Goal: Find specific page/section: Find specific page/section

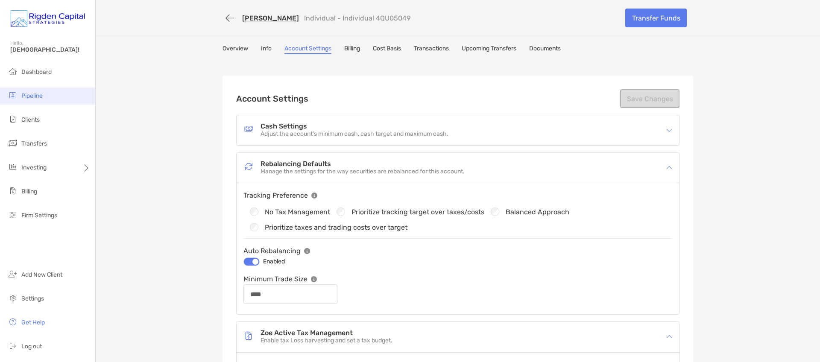
click at [29, 100] on li "Pipeline" at bounding box center [47, 96] width 95 height 17
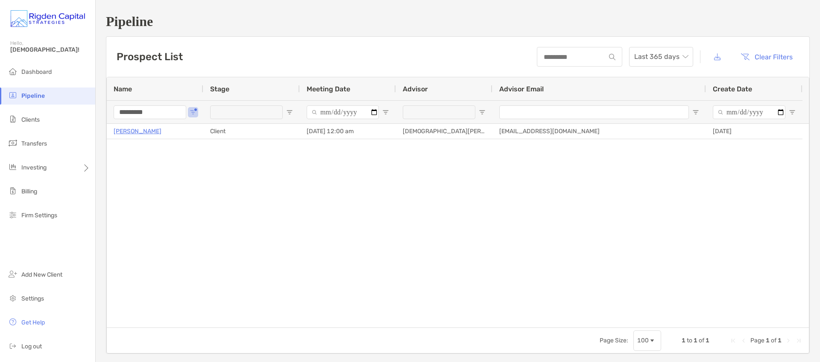
drag, startPoint x: 160, startPoint y: 114, endPoint x: 100, endPoint y: 113, distance: 60.2
click at [100, 113] on div "Pipeline Prospect List Last 365 days Clear Filters 1 to 1 of 1 Name Stage Meeti…" at bounding box center [458, 184] width 724 height 368
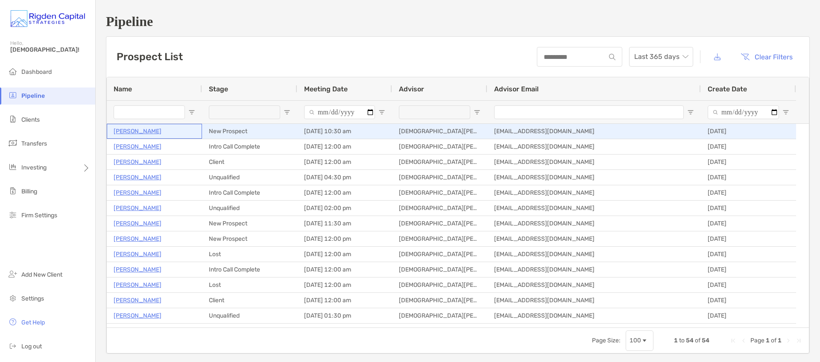
click at [132, 135] on p "Eric Esau" at bounding box center [138, 131] width 48 height 11
